Goal: Information Seeking & Learning: Learn about a topic

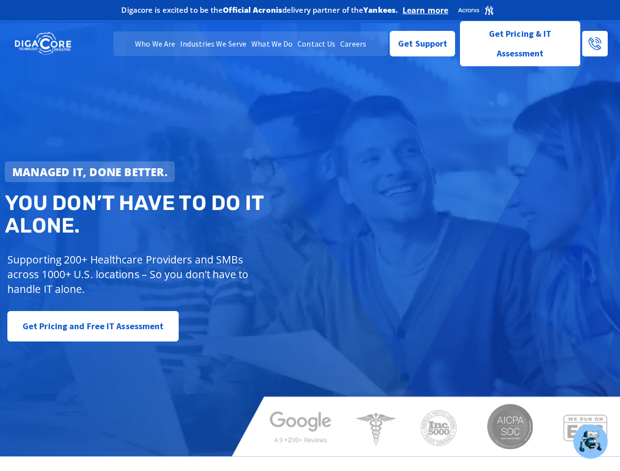
click at [90, 172] on strong "Managed IT, done better." at bounding box center [89, 171] width 155 height 15
